Goal: Go to known website: Access a specific website the user already knows

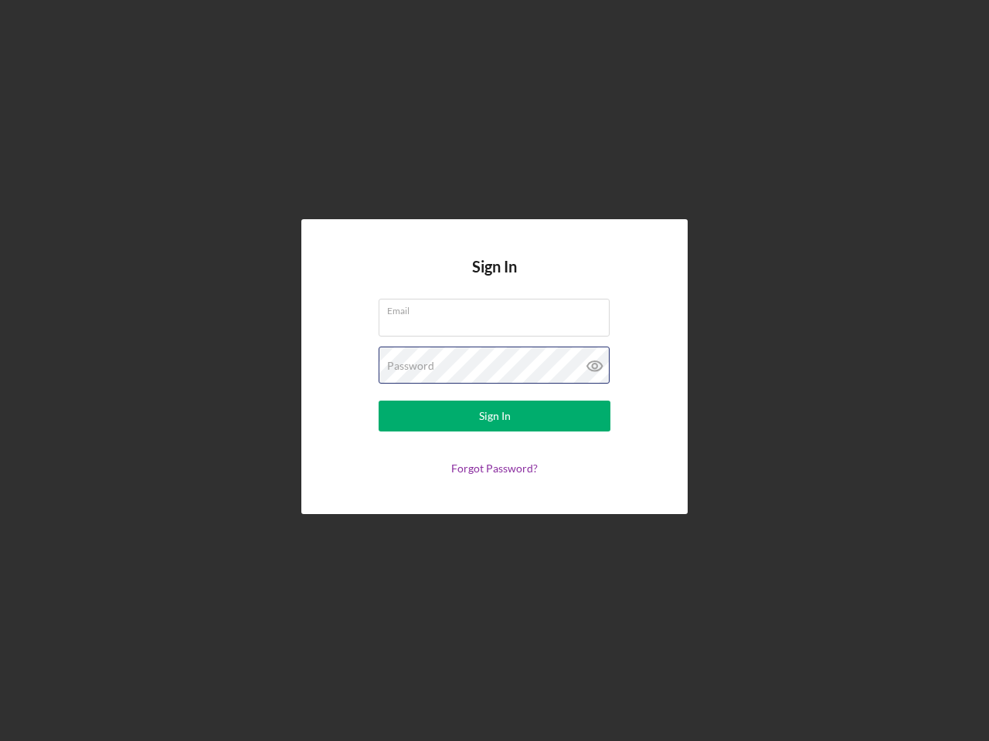
click at [494, 371] on div "Password" at bounding box center [494, 366] width 232 height 39
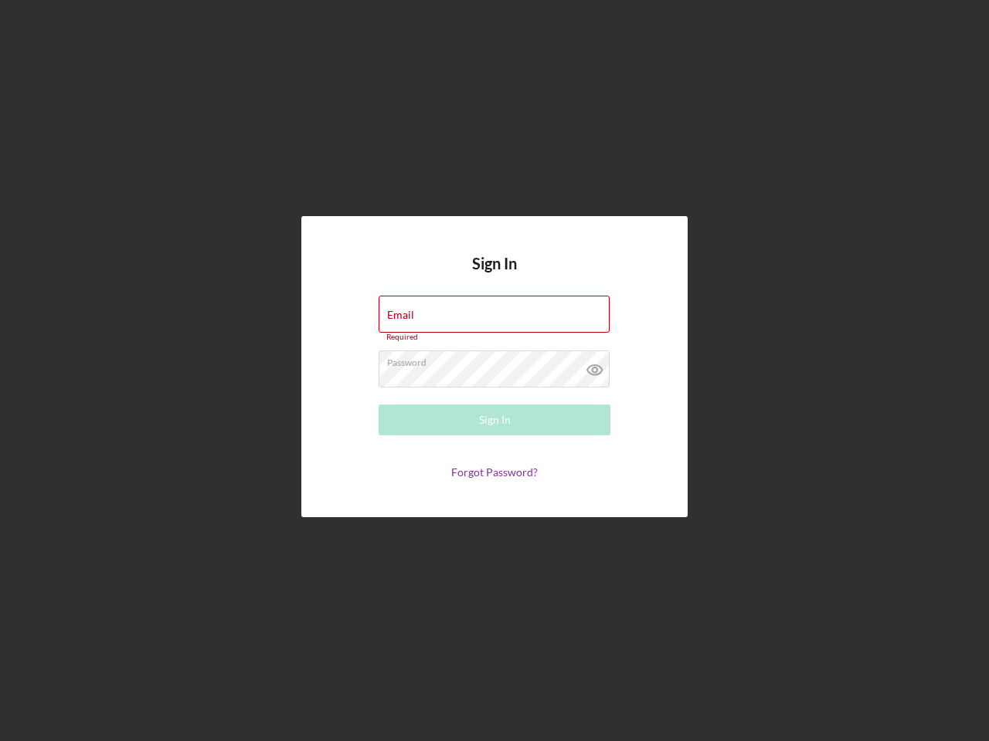
click at [595, 366] on icon at bounding box center [594, 370] width 39 height 39
